Goal: Information Seeking & Learning: Learn about a topic

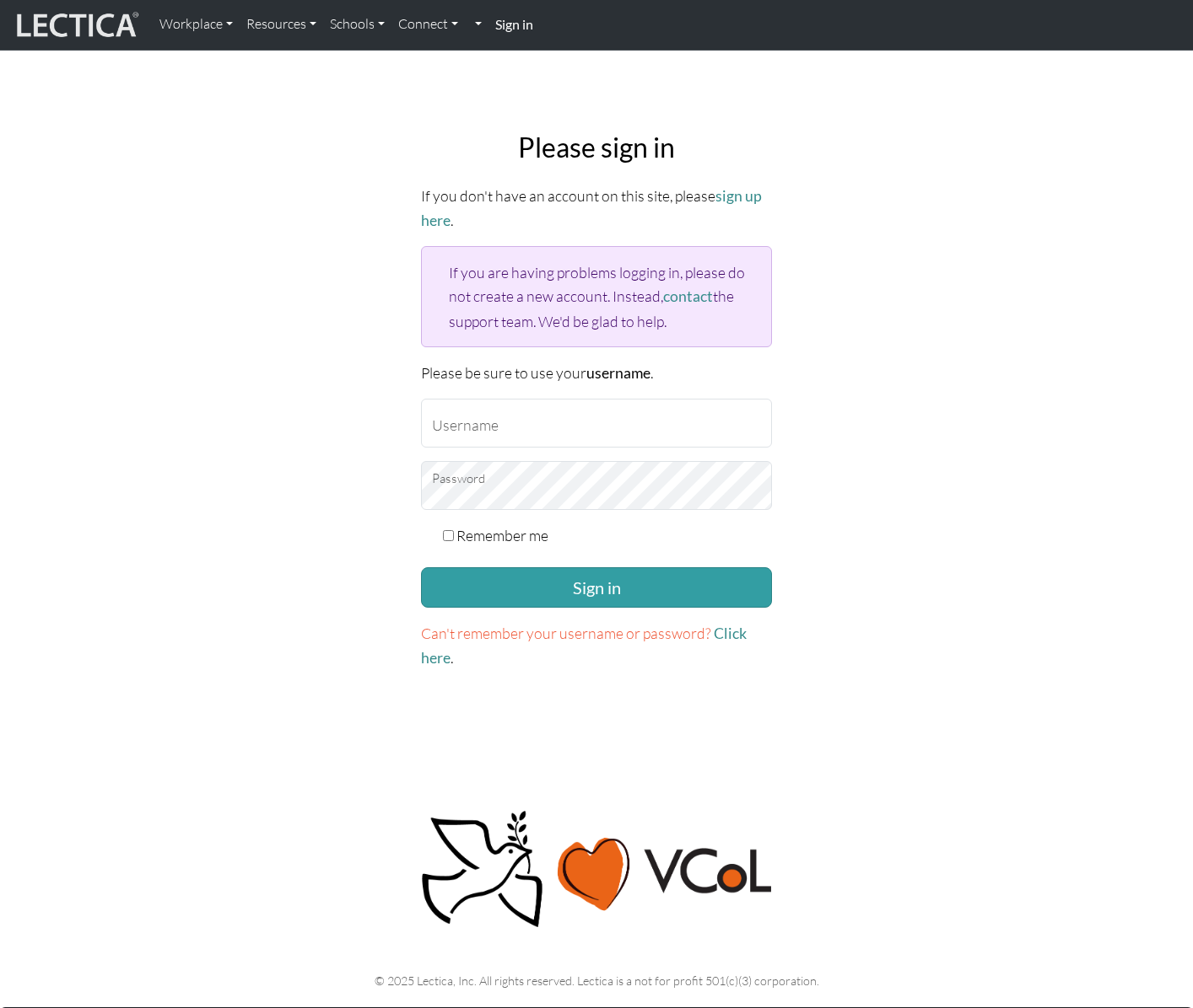
click at [485, 426] on input "Username" at bounding box center [596, 423] width 351 height 49
type input "agreen64"
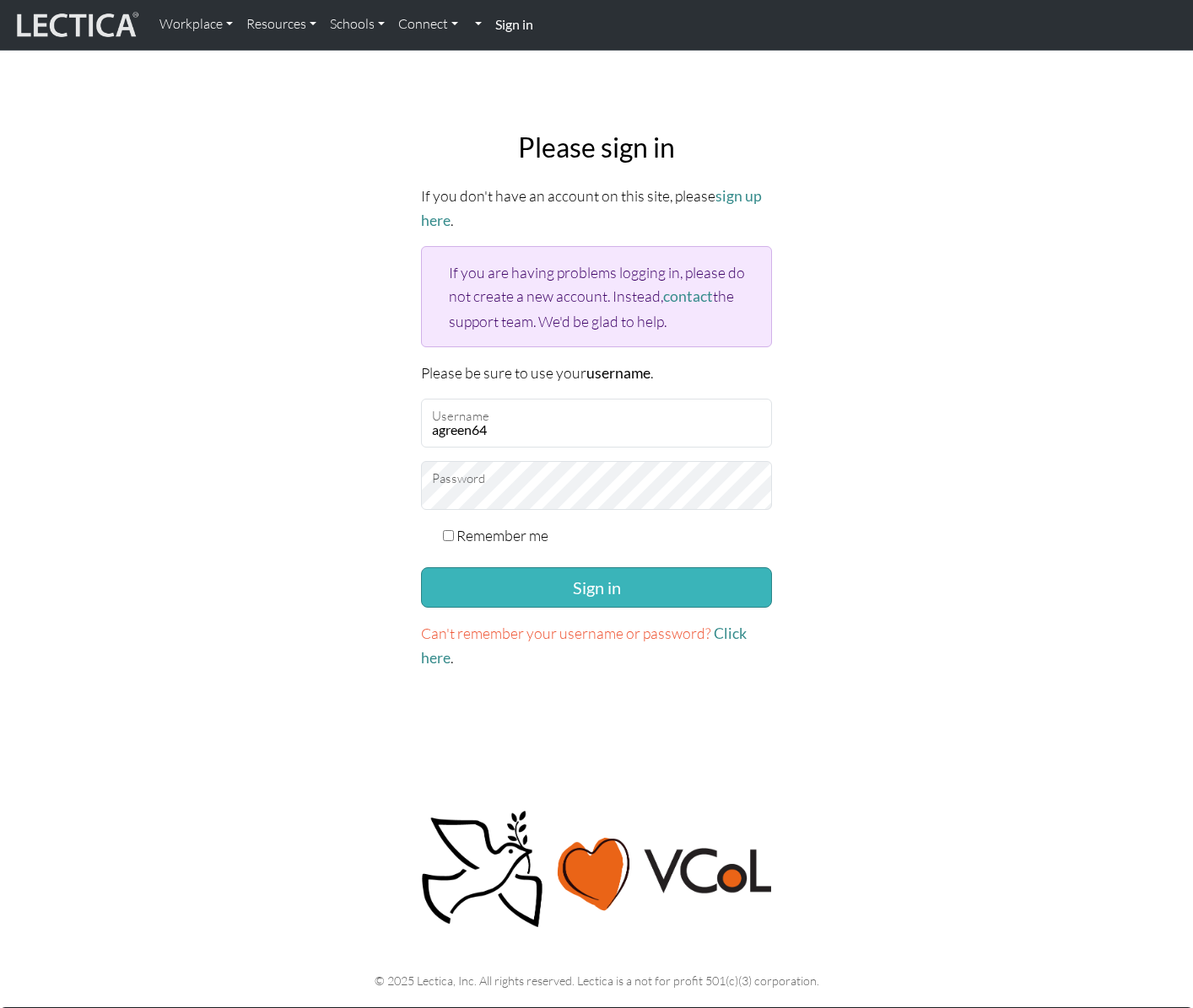
click at [589, 581] on button "Sign in" at bounding box center [596, 587] width 351 height 41
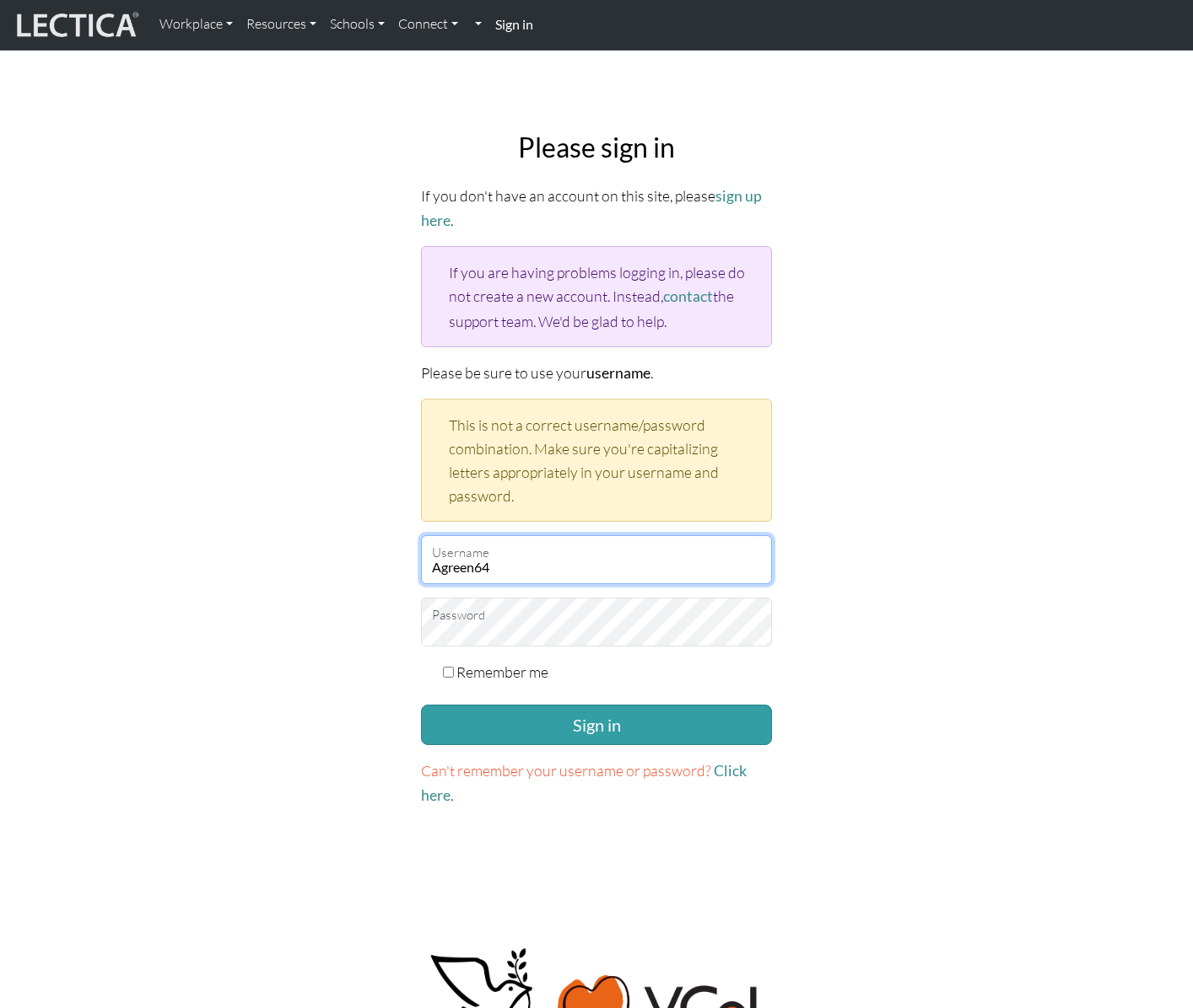
type input "Agreen64"
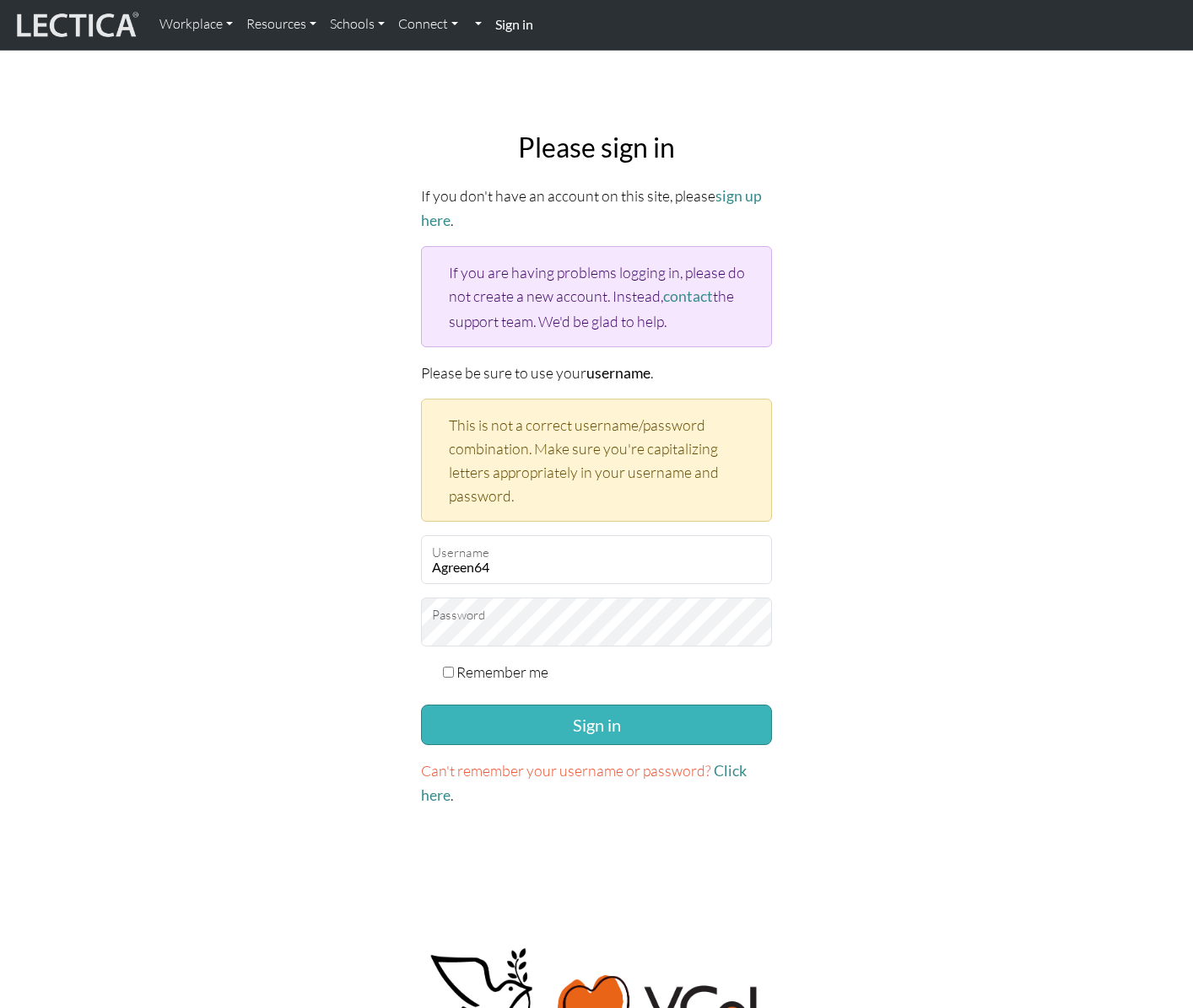
click at [567, 714] on button "Sign in" at bounding box center [596, 724] width 351 height 41
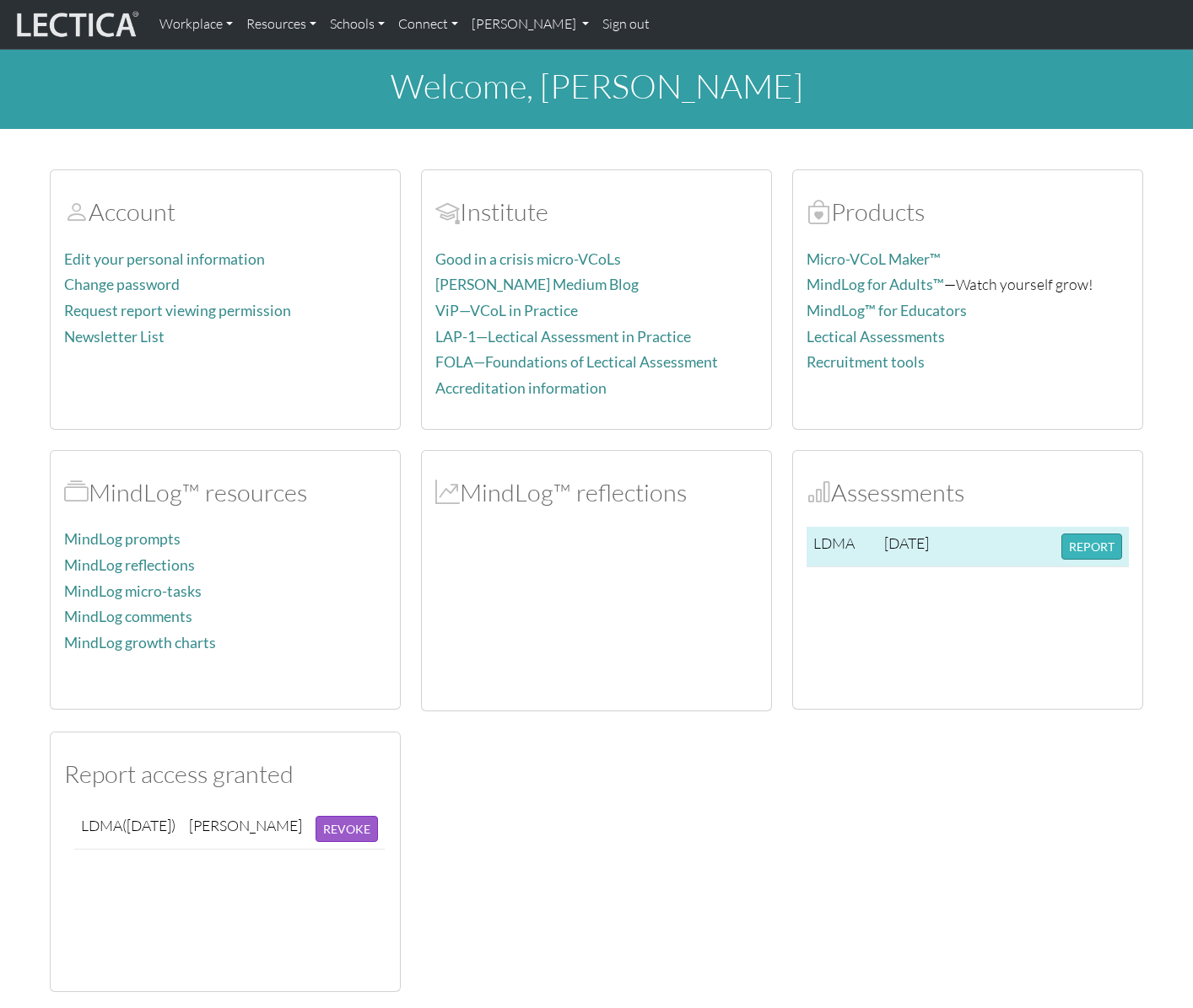
click at [1092, 539] on button "REPORT" at bounding box center [1091, 547] width 61 height 26
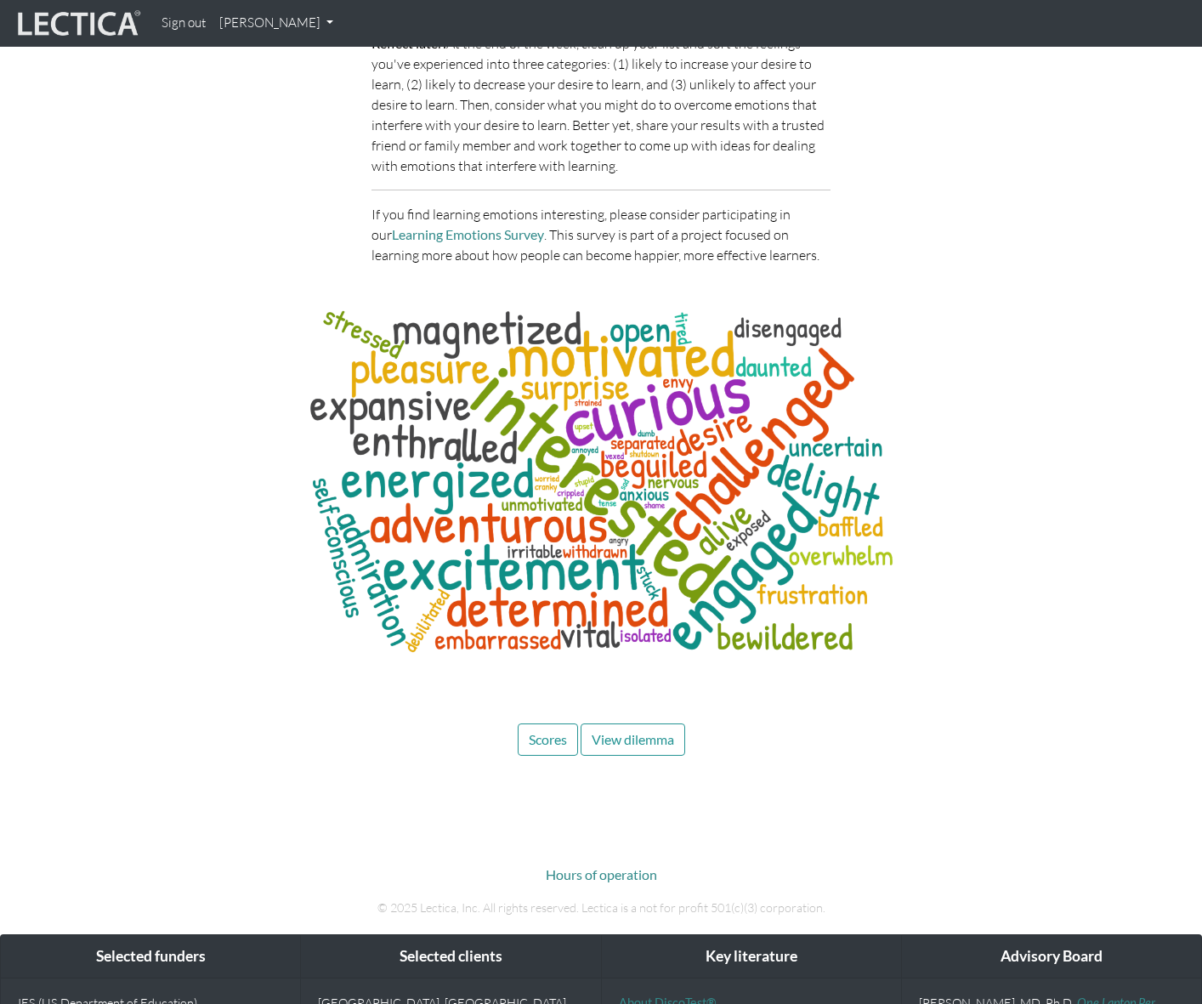
scroll to position [6618, 0]
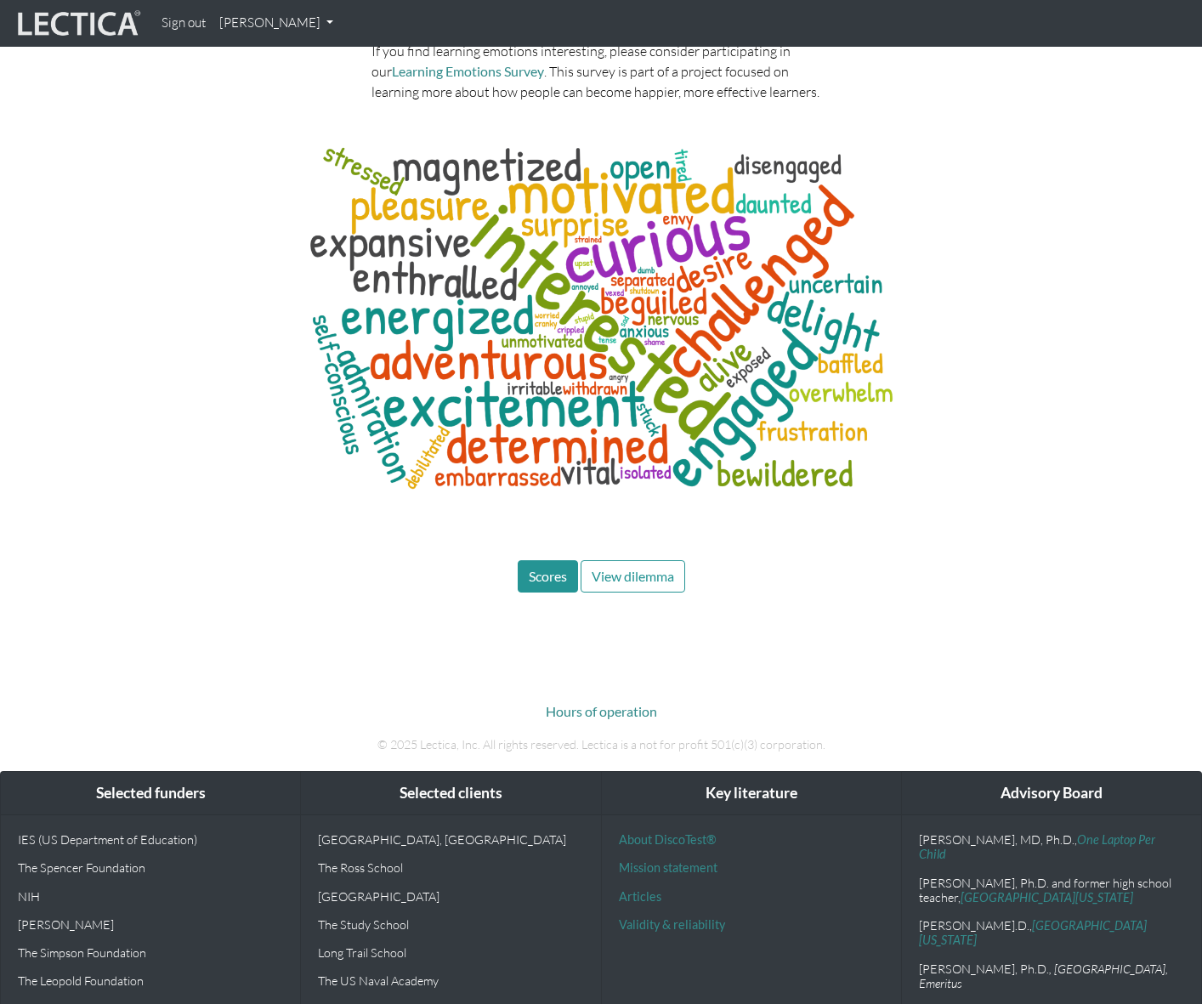
click at [552, 568] on span "Scores" at bounding box center [548, 576] width 38 height 16
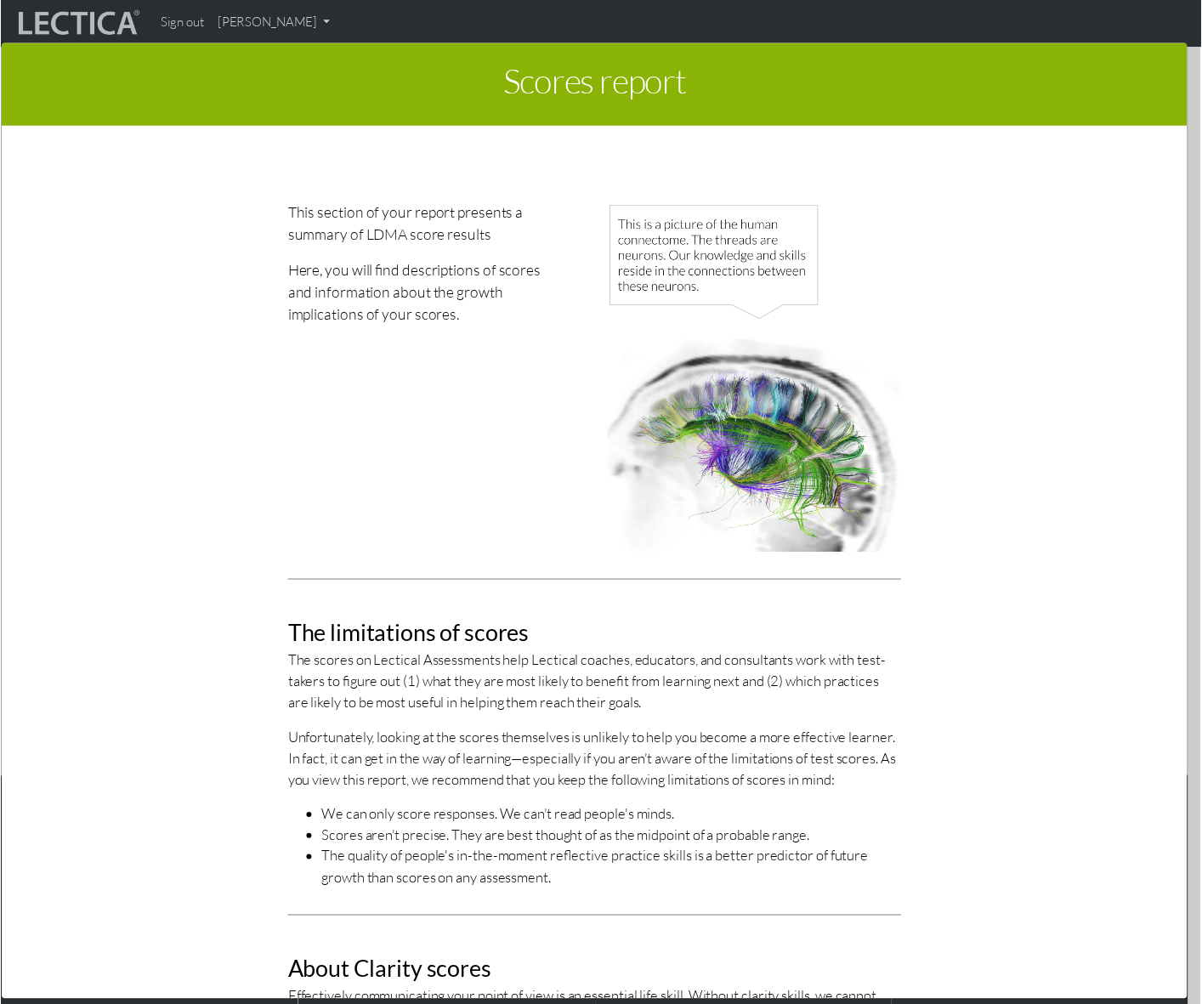
scroll to position [0, 0]
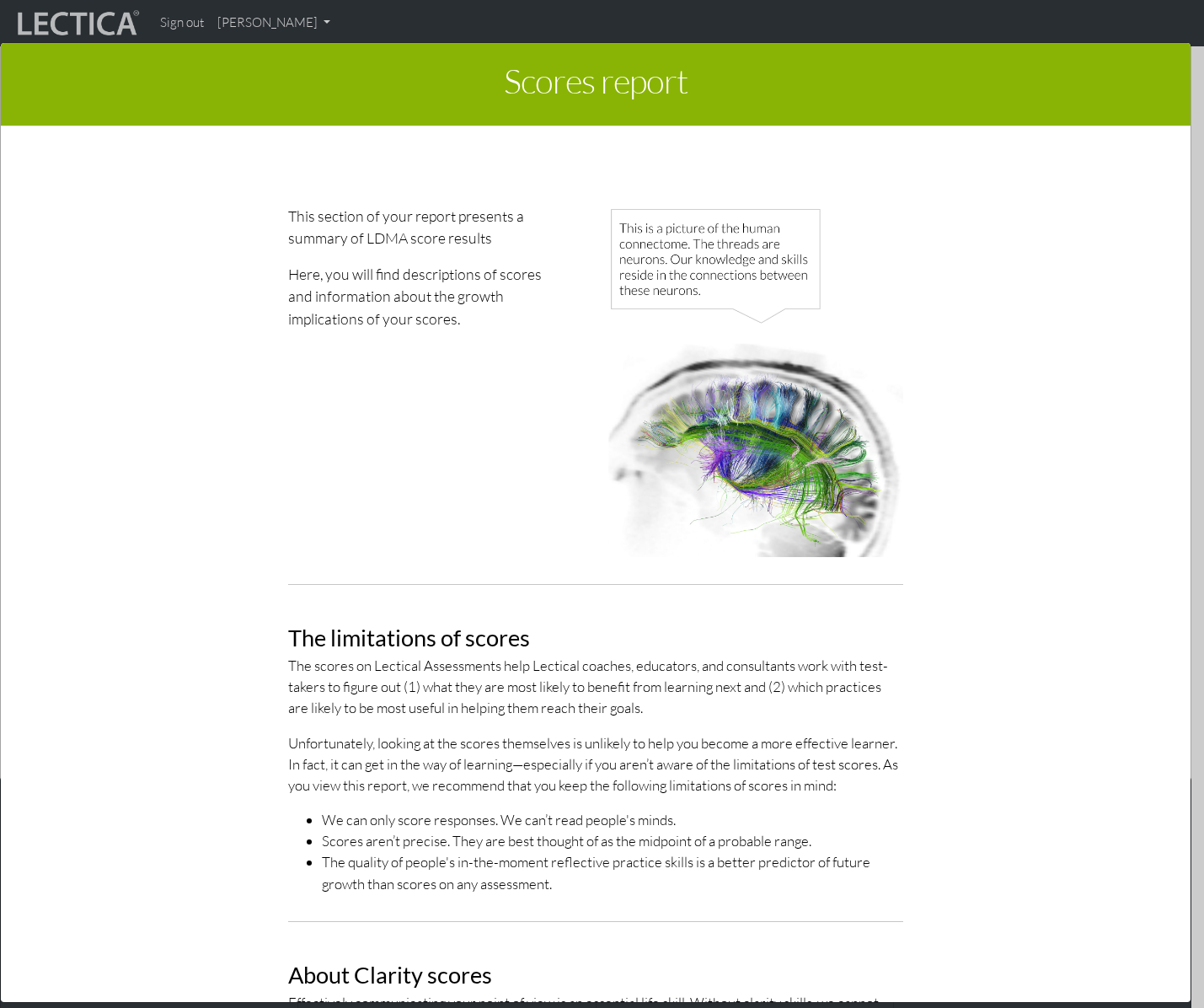
click at [304, 21] on div "Scores report × This section of your report presents a summary of LDMA score re…" at bounding box center [602, 521] width 1204 height 1008
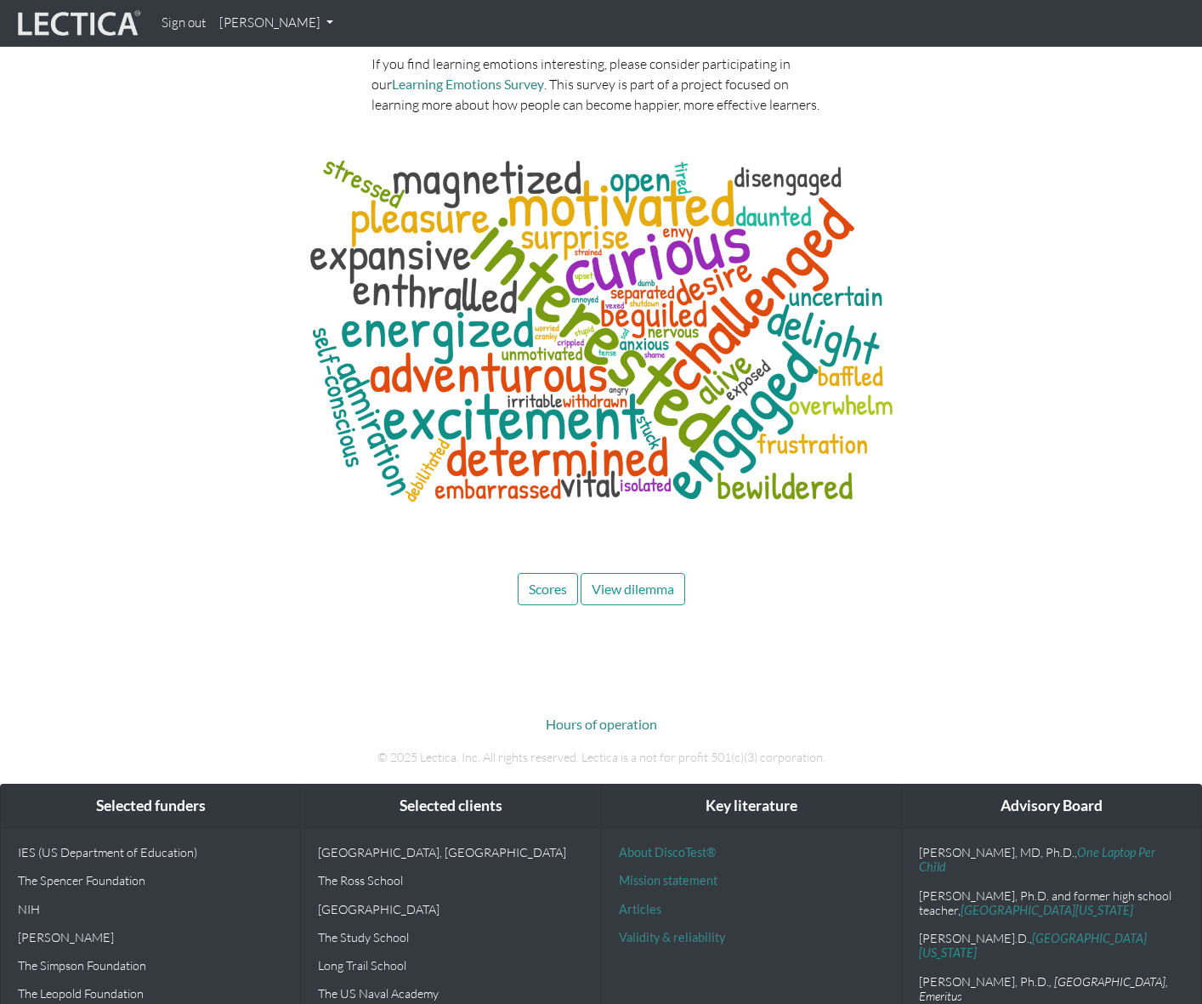
click at [286, 20] on link "[PERSON_NAME]" at bounding box center [275, 23] width 127 height 33
click at [277, 61] on link "My Profile" at bounding box center [298, 62] width 136 height 21
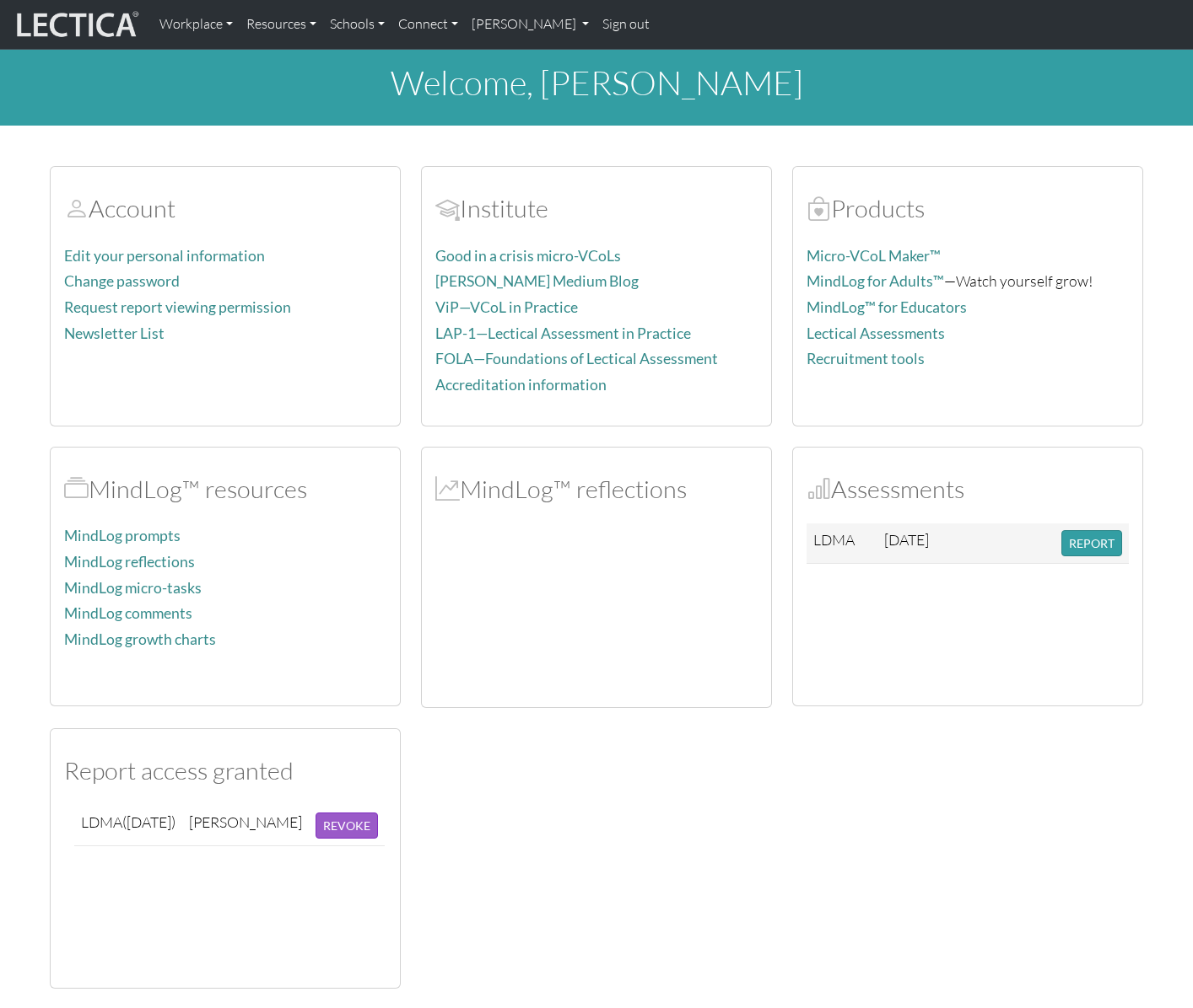
scroll to position [77, 0]
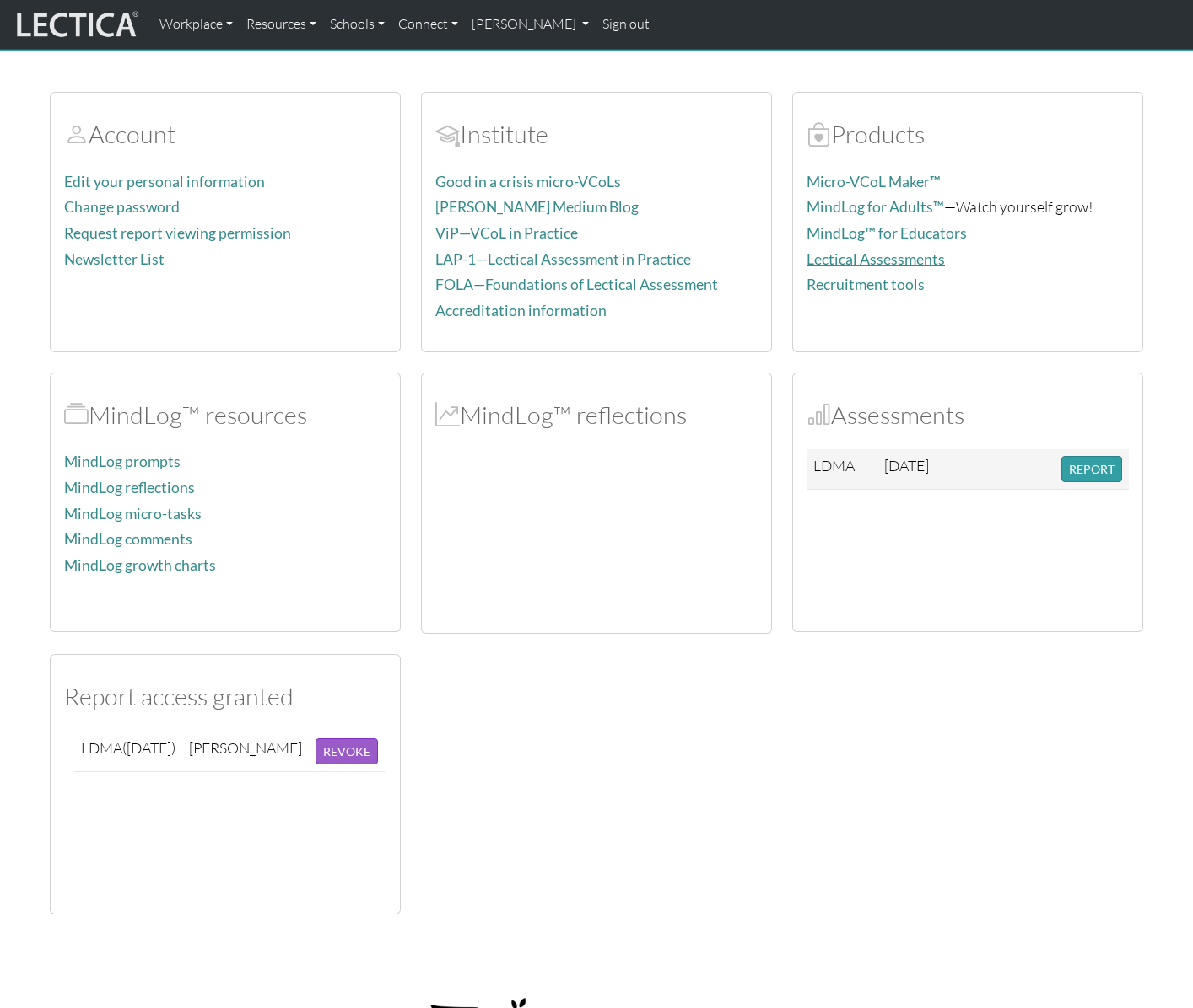
click at [895, 252] on link "Lectical Assessments" at bounding box center [874, 259] width 138 height 18
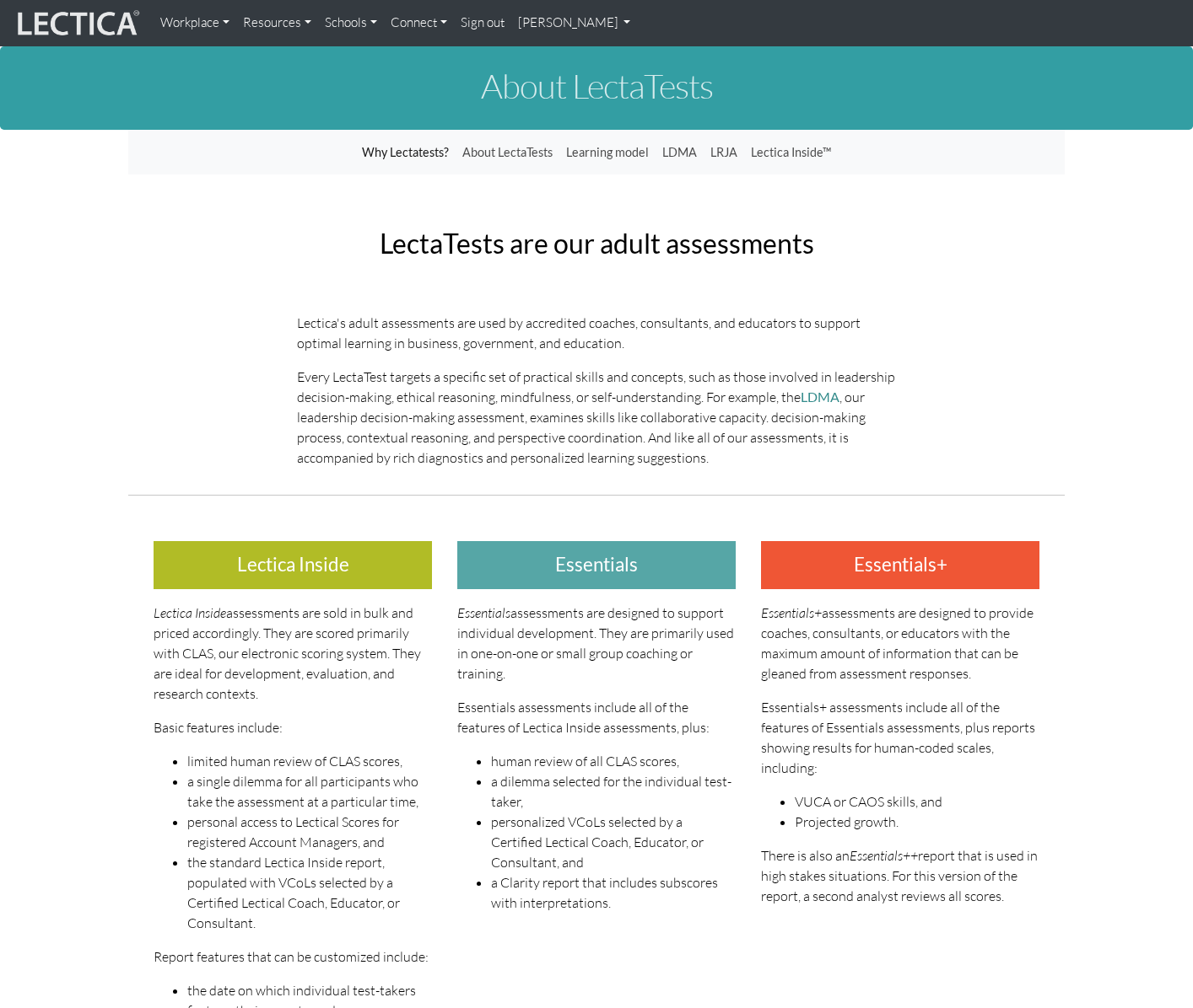
click at [421, 18] on link "Connect" at bounding box center [419, 23] width 70 height 33
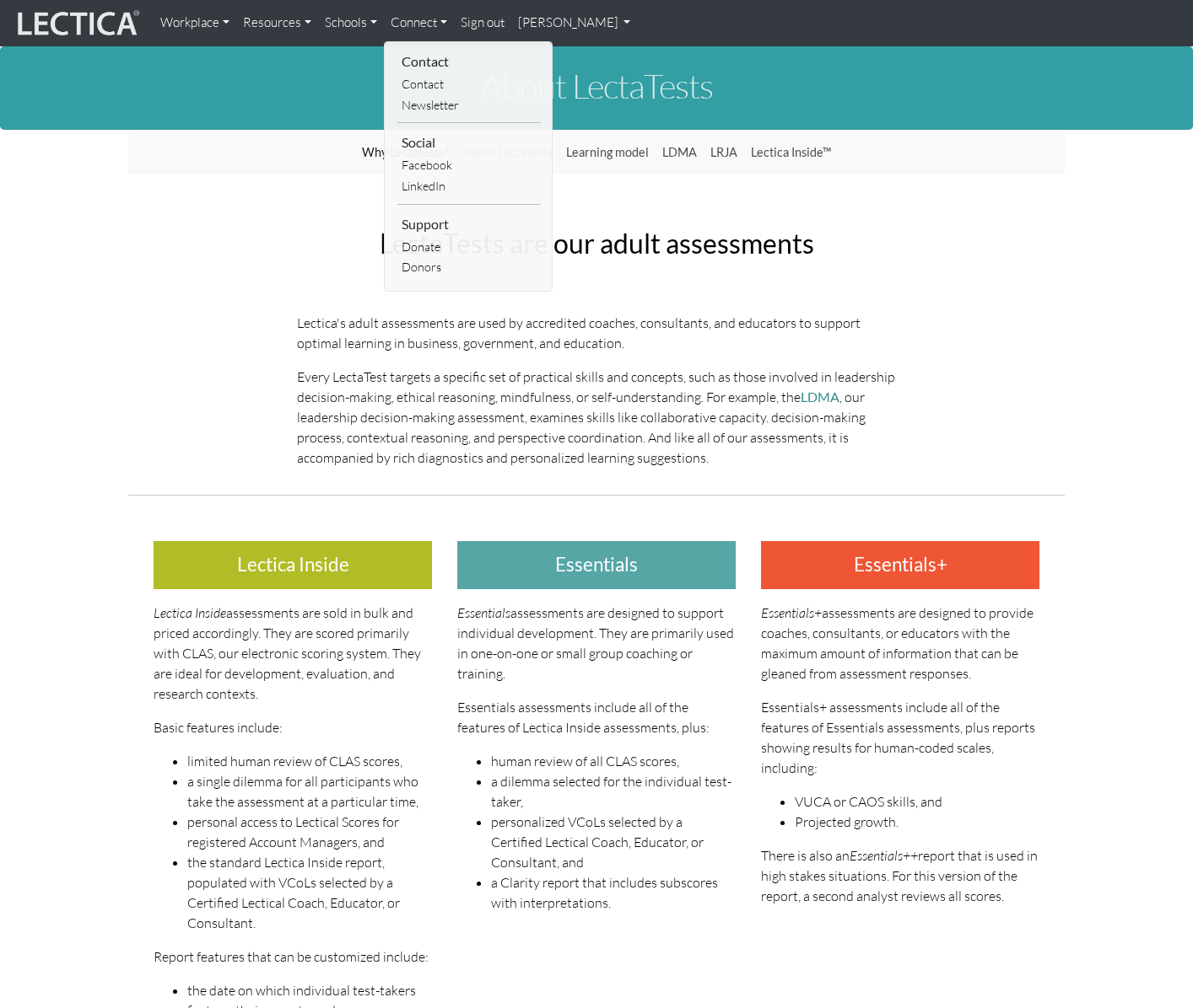
click at [278, 19] on link "Resources" at bounding box center [277, 23] width 81 height 33
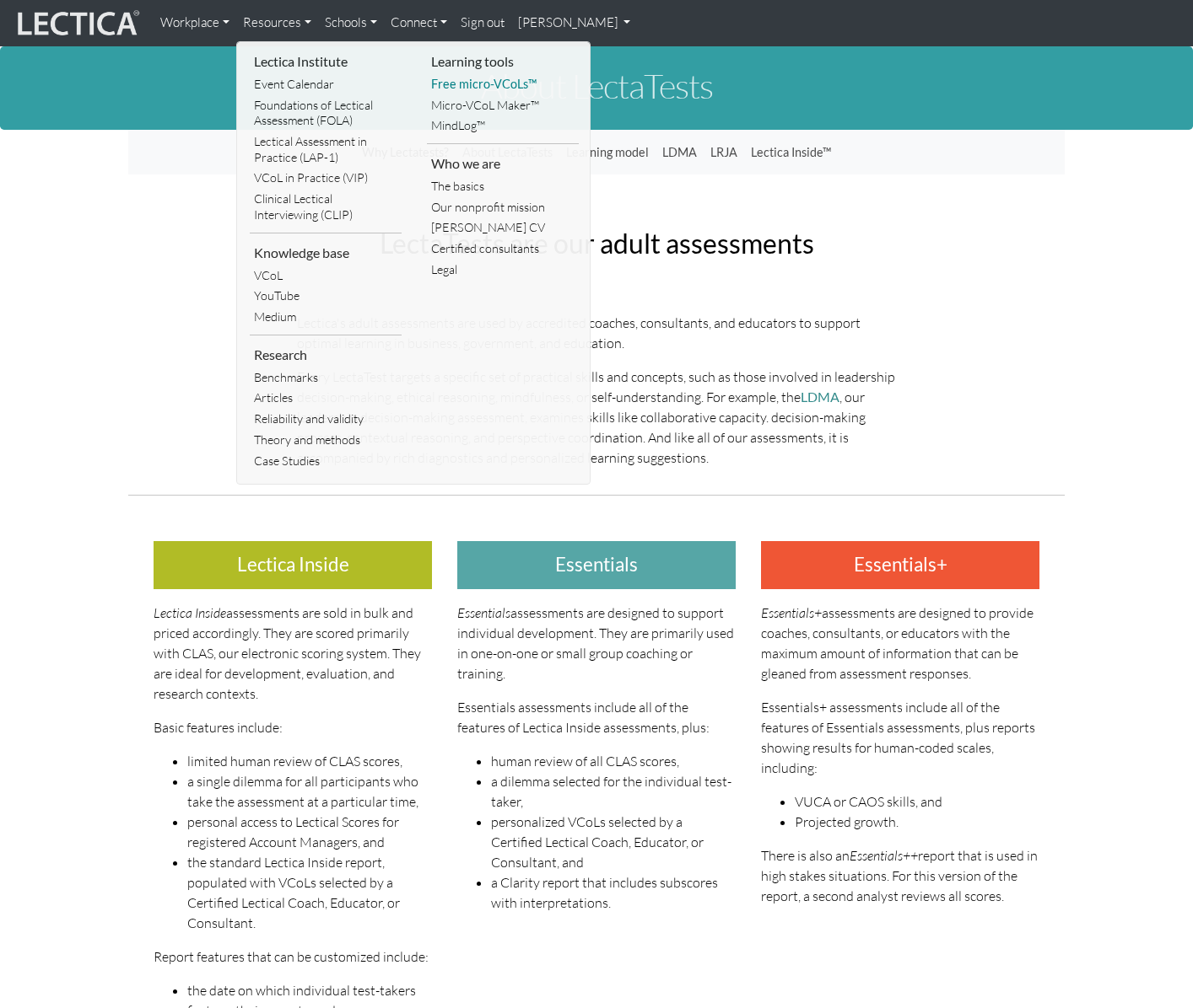
click at [476, 81] on link "Free micro-VCoLs™" at bounding box center [502, 84] width 152 height 21
